Goal: Use online tool/utility: Use online tool/utility

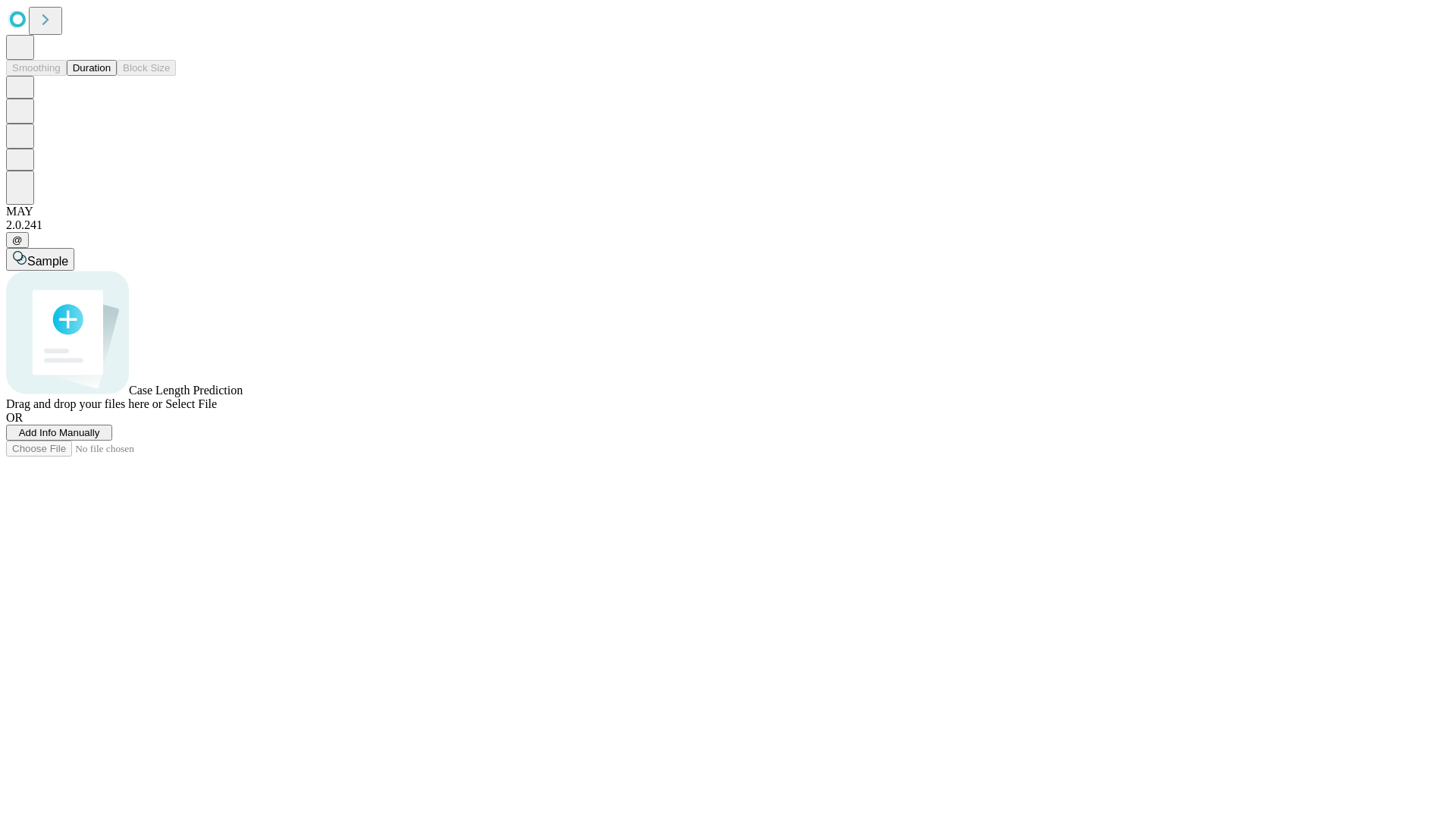
click at [111, 76] on button "Duration" at bounding box center [91, 68] width 50 height 16
click at [217, 410] on span "Select File" at bounding box center [191, 404] width 51 height 13
